Goal: Task Accomplishment & Management: Complete application form

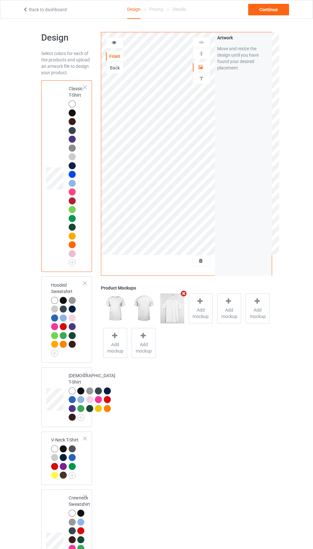
scroll to position [18, 0]
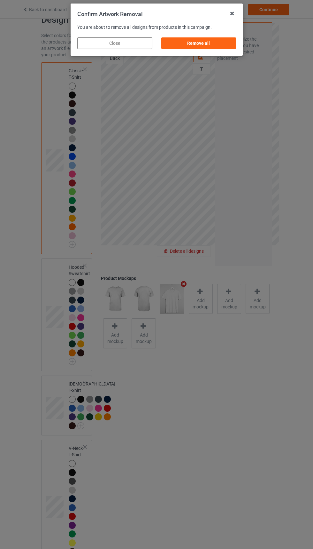
click at [212, 41] on div "Remove all" at bounding box center [198, 43] width 75 height 12
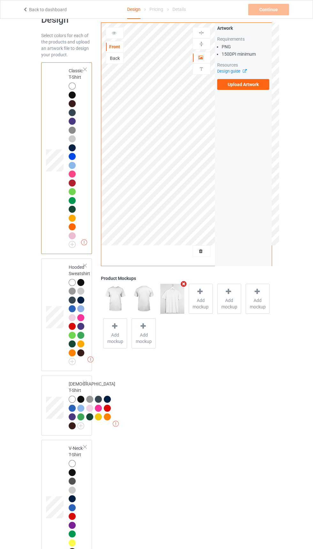
click at [254, 80] on label "Upload Artwork" at bounding box center [243, 84] width 52 height 11
click at [0, 0] on input "Upload Artwork" at bounding box center [0, 0] width 0 height 0
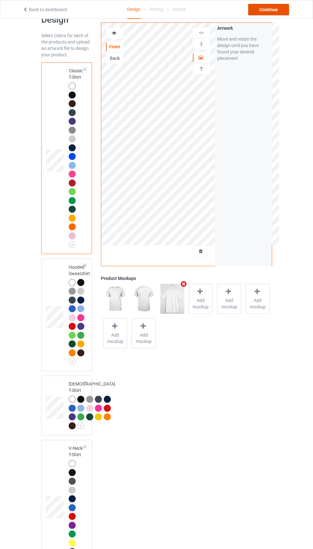
click at [269, 9] on div "Continue" at bounding box center [268, 10] width 41 height 12
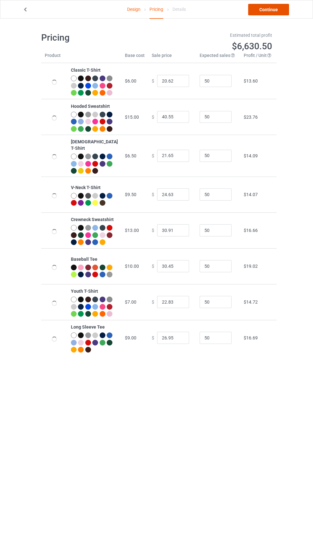
click at [266, 12] on link "Continue" at bounding box center [268, 10] width 41 height 12
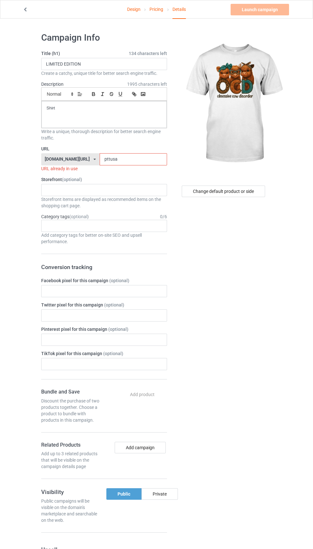
click at [137, 157] on input "pttusa" at bounding box center [133, 159] width 67 height 12
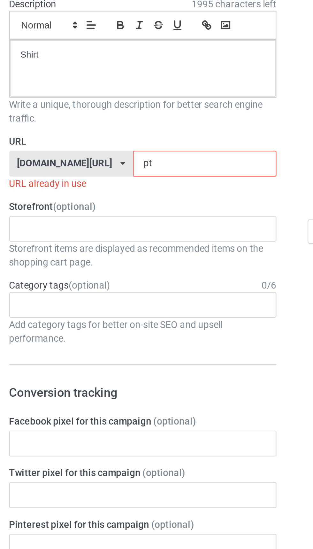
type input "p"
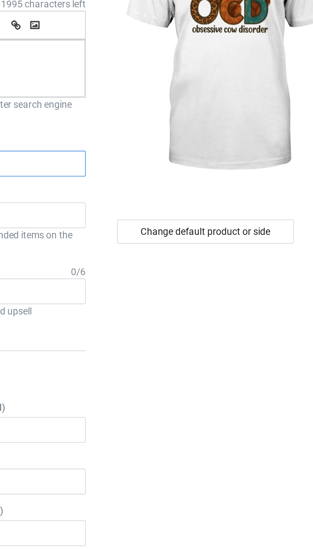
type input "Cwoo"
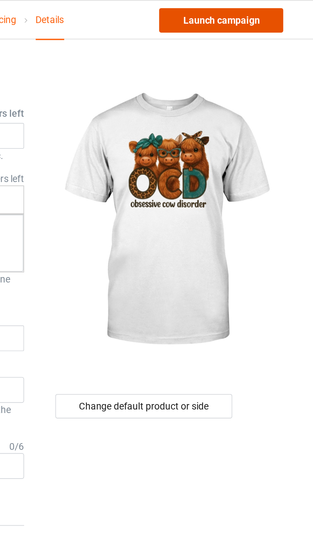
click at [276, 12] on link "Launch campaign" at bounding box center [260, 10] width 59 height 12
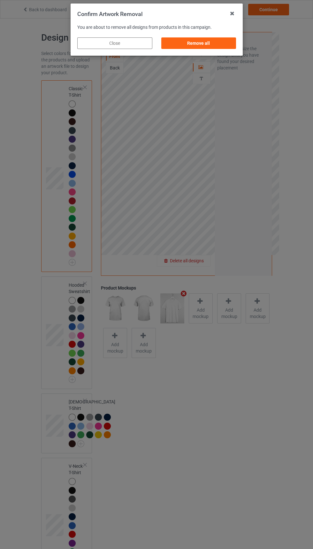
click at [208, 40] on div "Remove all" at bounding box center [198, 43] width 75 height 12
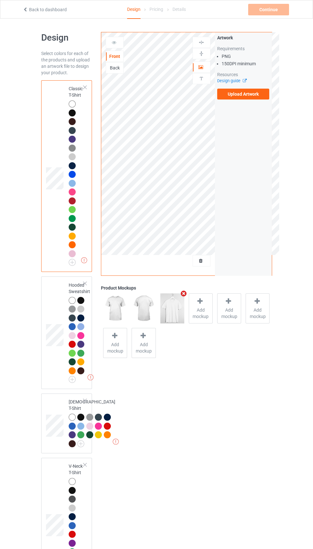
click at [262, 93] on label "Upload Artwork" at bounding box center [243, 94] width 52 height 11
click at [0, 0] on input "Upload Artwork" at bounding box center [0, 0] width 0 height 0
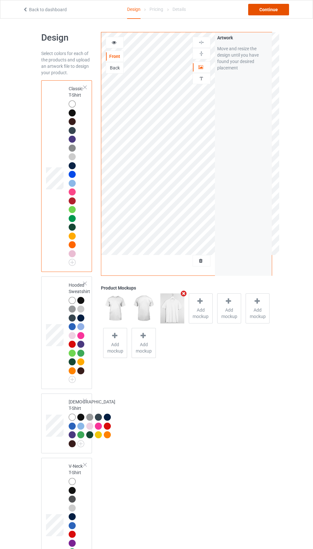
click at [267, 11] on div "Continue" at bounding box center [268, 10] width 41 height 12
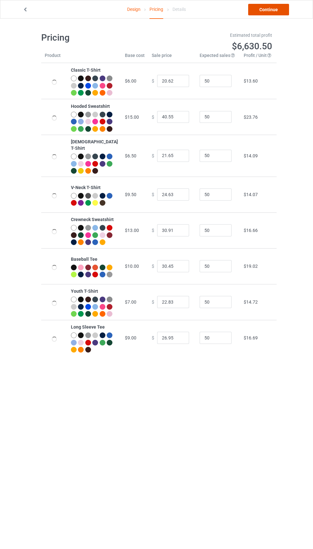
click at [267, 15] on link "Continue" at bounding box center [268, 10] width 41 height 12
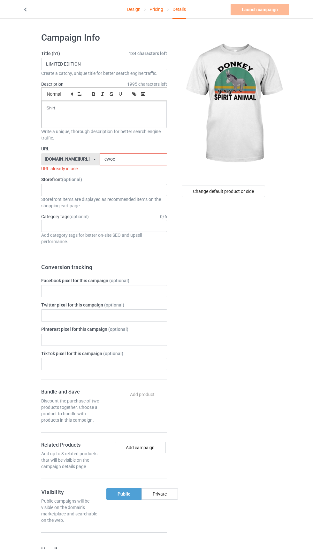
click at [134, 151] on label "URL" at bounding box center [104, 148] width 126 height 6
click at [125, 158] on input "cwoo" at bounding box center [133, 159] width 67 height 12
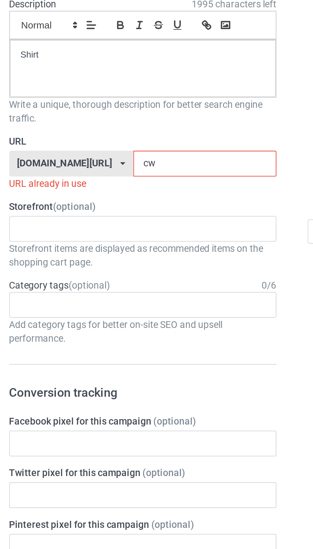
type input "c"
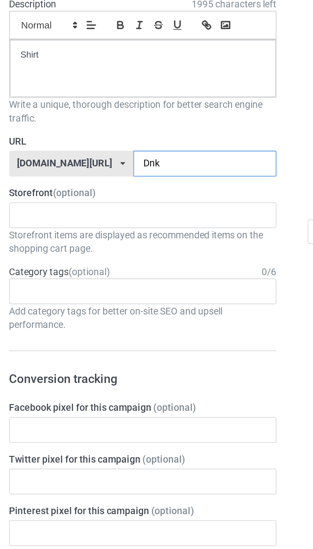
type input "Dnkg"
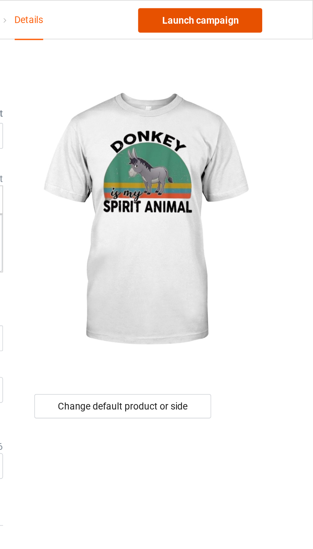
click at [276, 11] on link "Launch campaign" at bounding box center [260, 10] width 59 height 12
